Goal: Navigation & Orientation: Find specific page/section

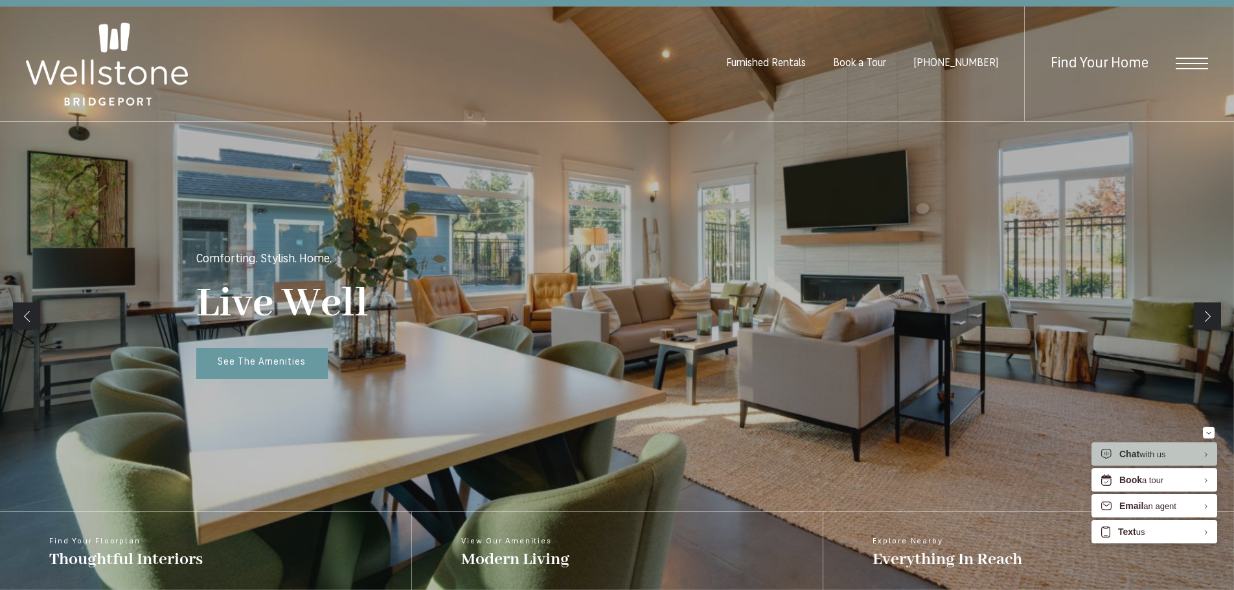
scroll to position [194, 0]
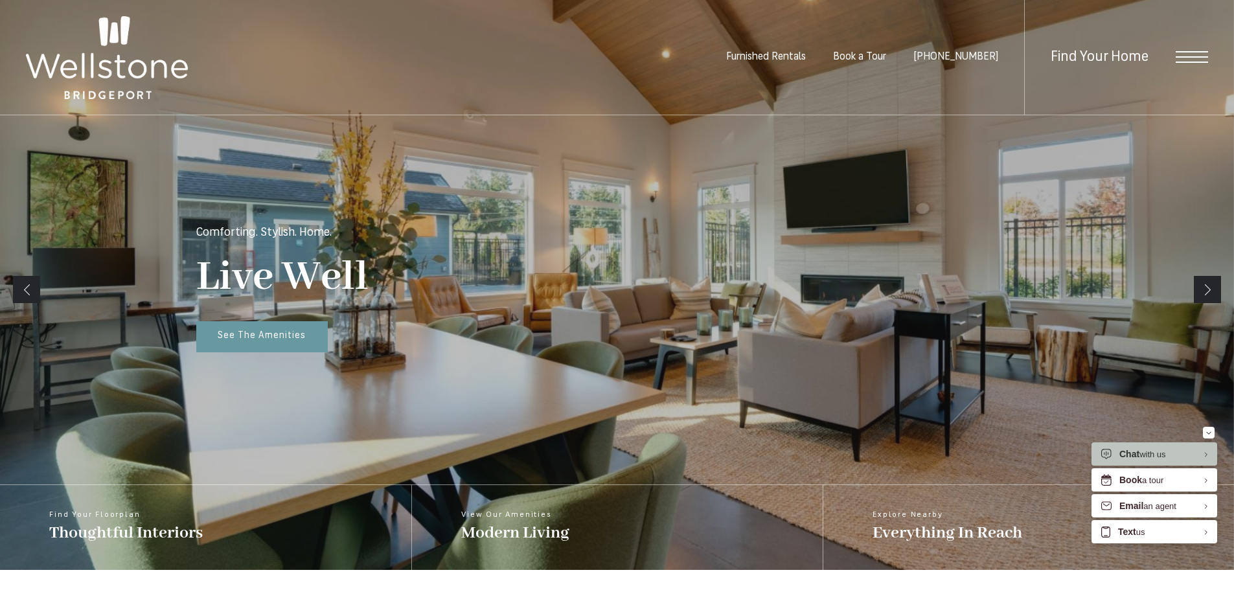
click at [1208, 60] on span "Open Menu" at bounding box center [1192, 57] width 32 height 12
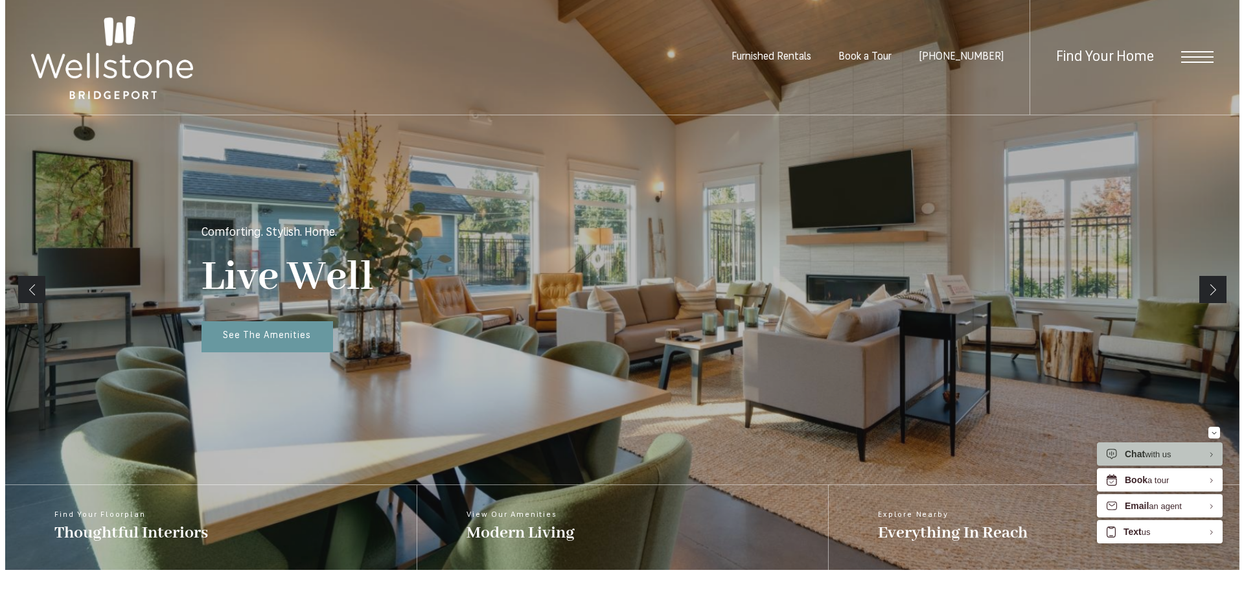
scroll to position [0, 0]
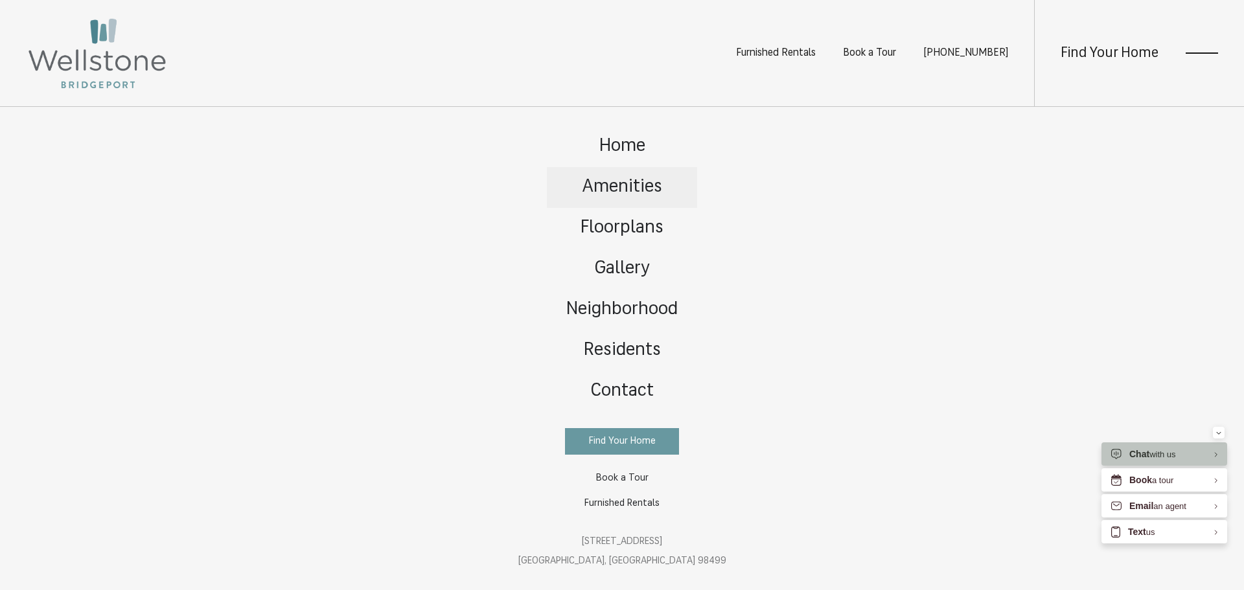
click at [642, 192] on span "Amenities" at bounding box center [623, 187] width 80 height 18
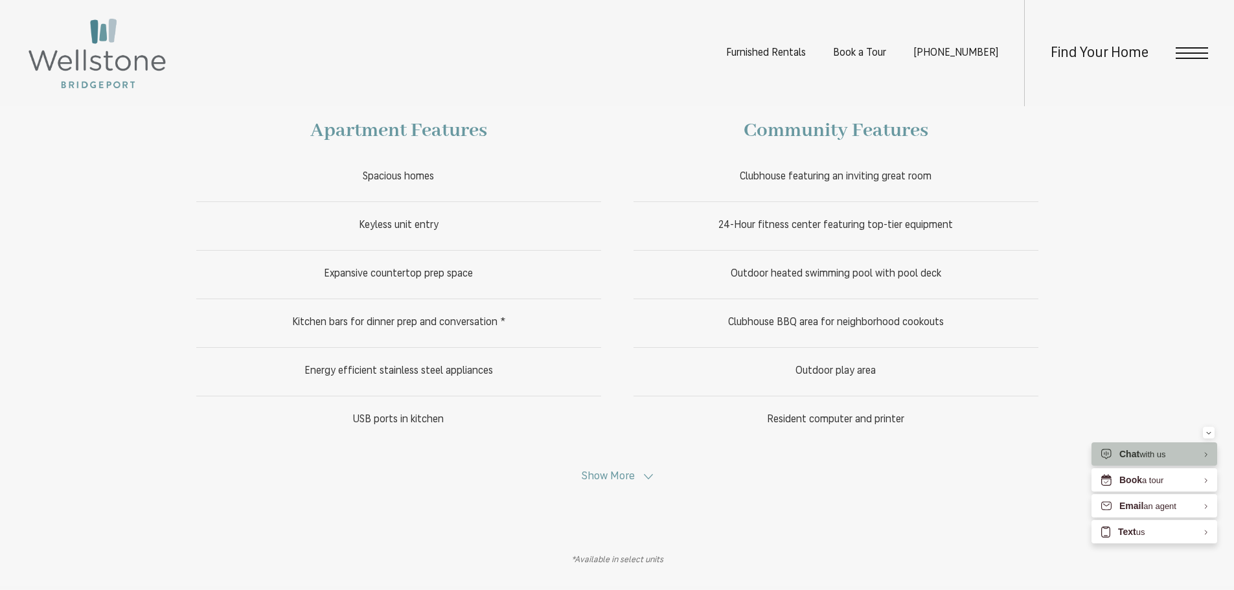
scroll to position [713, 0]
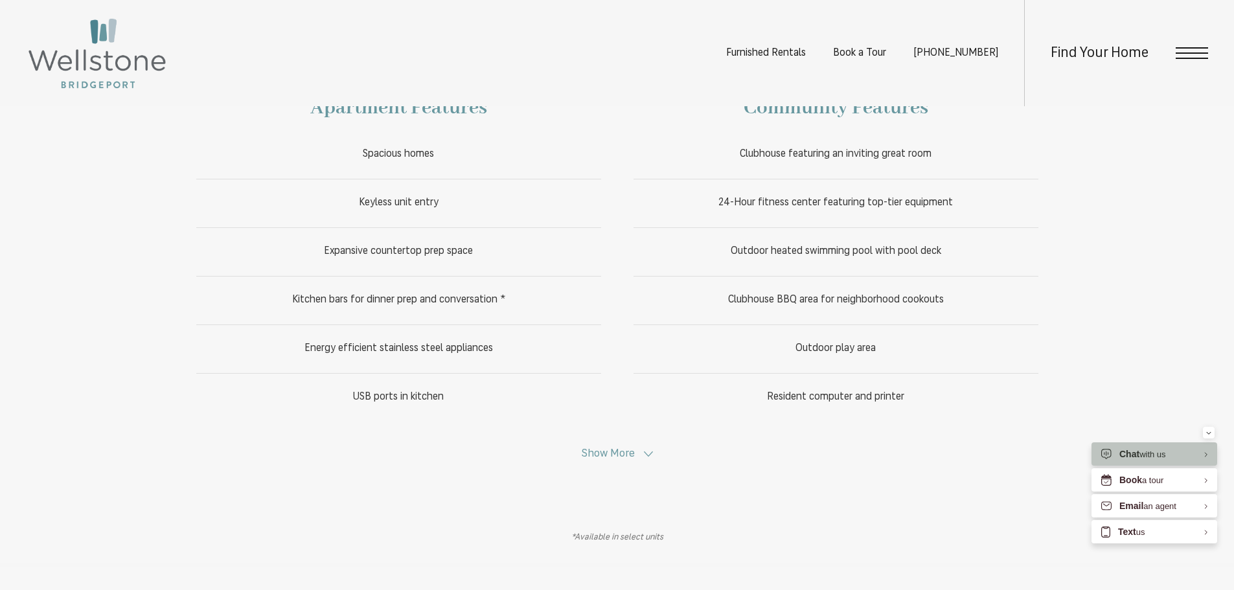
click at [617, 454] on span "Show More" at bounding box center [608, 453] width 53 height 11
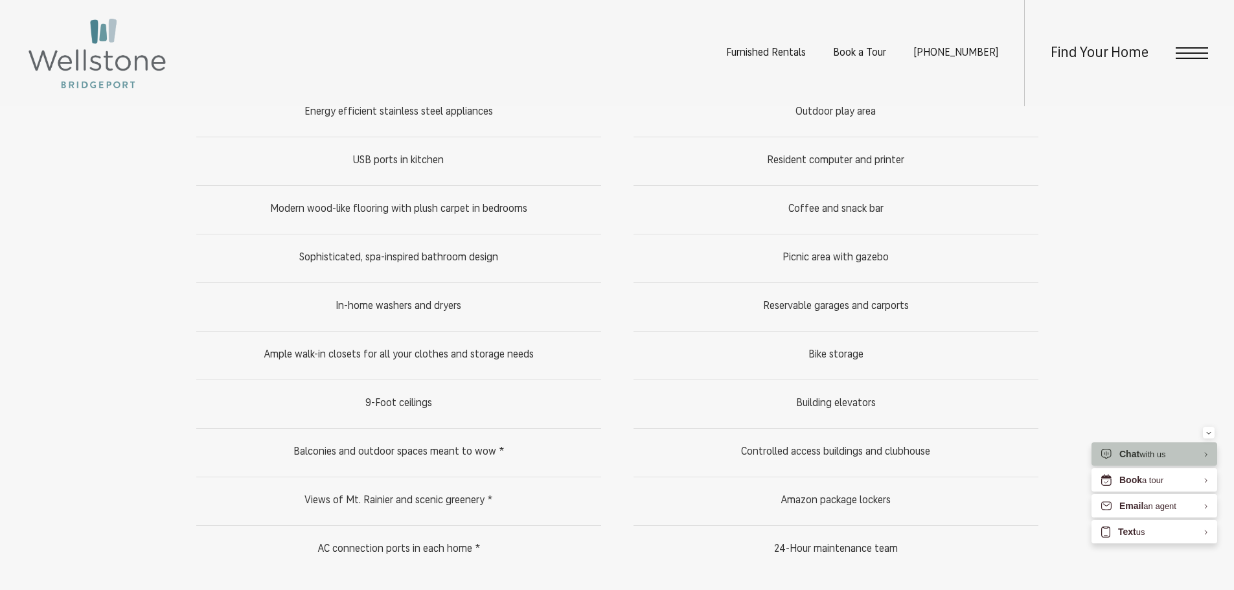
scroll to position [972, 0]
